Goal: Task Accomplishment & Management: Complete application form

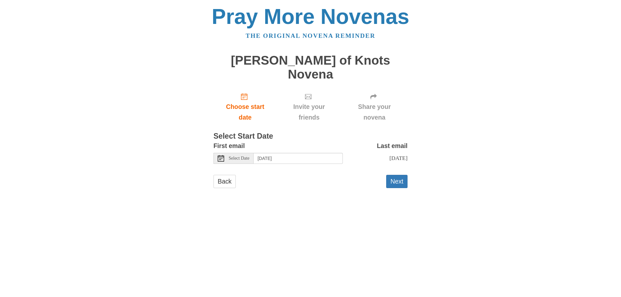
click at [396, 166] on form "First email Select Date [DATE] Last email [DATE] Selecting [DATE] as the start …" at bounding box center [310, 168] width 194 height 54
click at [395, 175] on button "Next" at bounding box center [396, 181] width 21 height 13
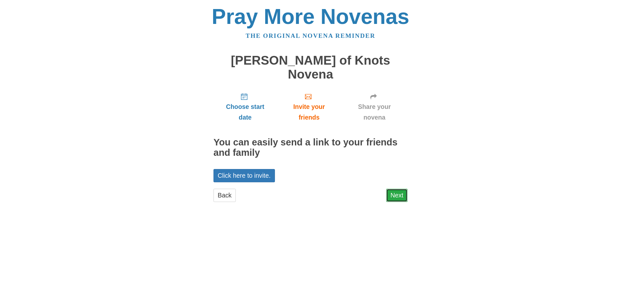
click at [402, 189] on link "Next" at bounding box center [396, 195] width 21 height 13
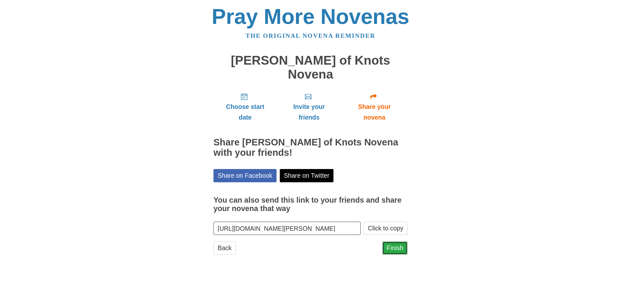
click at [395, 241] on link "Finish" at bounding box center [394, 247] width 25 height 13
